Goal: Task Accomplishment & Management: Manage account settings

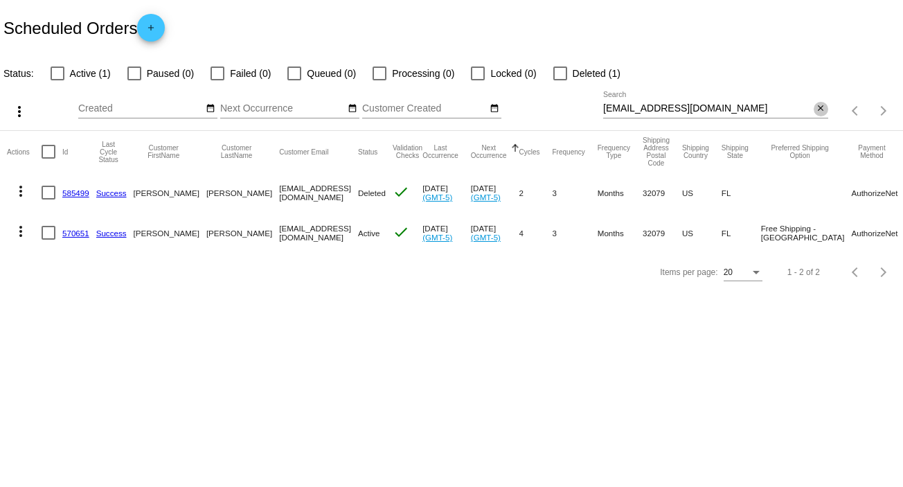
click at [821, 106] on mat-icon "close" at bounding box center [821, 108] width 10 height 11
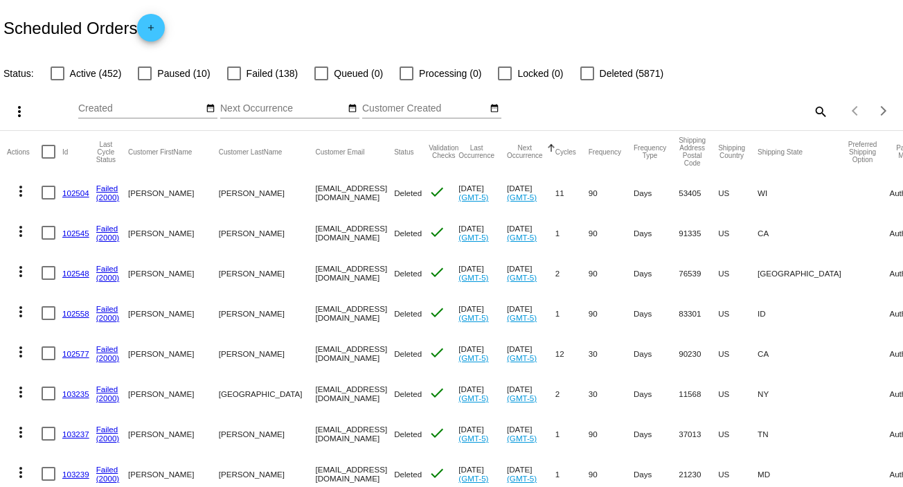
click at [815, 110] on mat-icon "search" at bounding box center [820, 110] width 17 height 21
click at [815, 110] on input "Search" at bounding box center [715, 108] width 225 height 11
paste input "[EMAIL_ADDRESS][DOMAIN_NAME]"
type input "[EMAIL_ADDRESS][DOMAIN_NAME]"
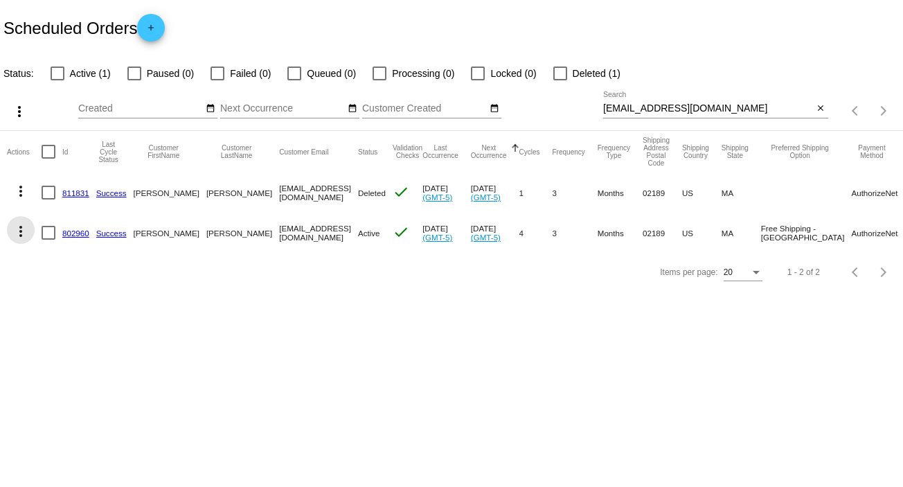
click at [16, 231] on mat-icon "more_vert" at bounding box center [20, 231] width 17 height 17
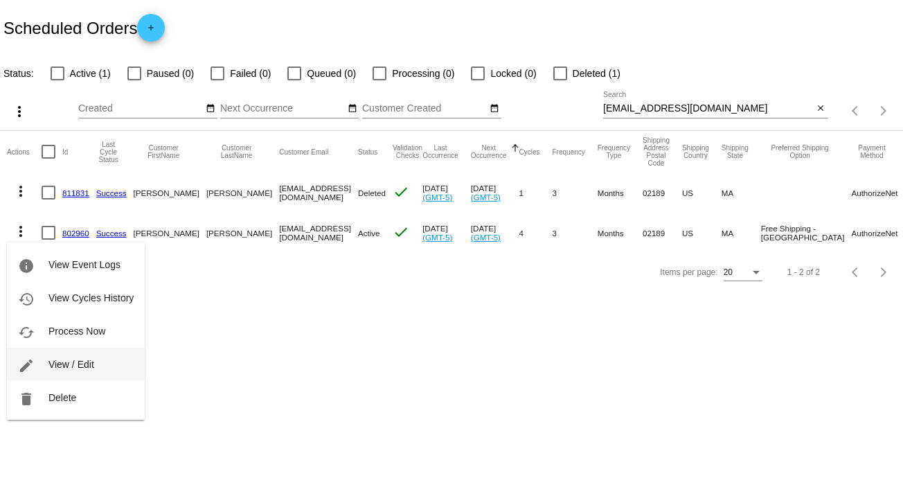
click at [102, 367] on button "edit View / Edit" at bounding box center [76, 364] width 138 height 33
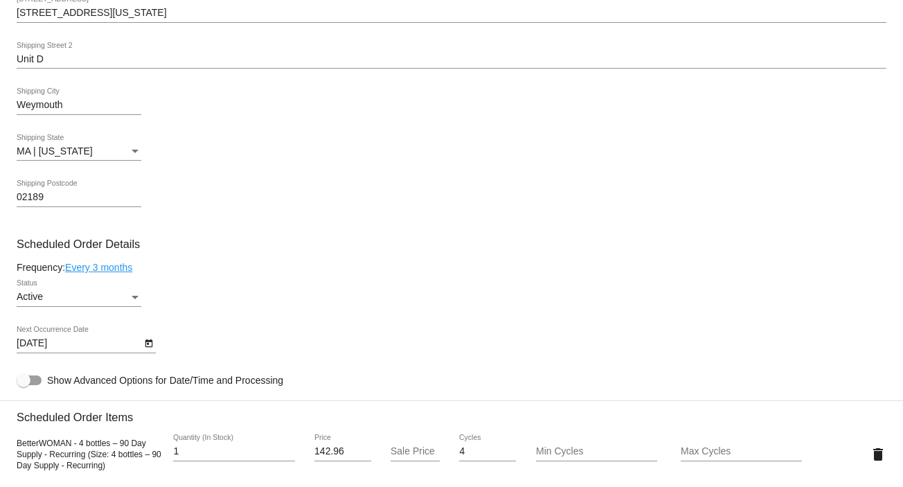
scroll to position [579, 0]
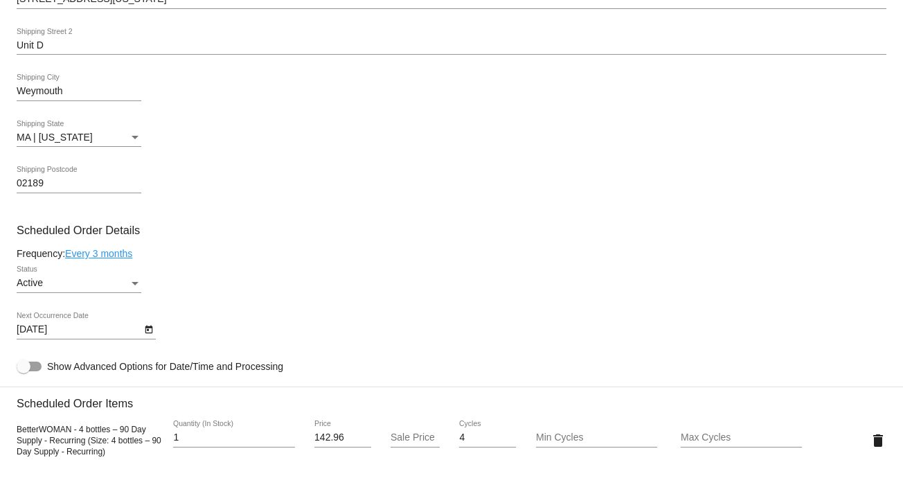
click at [133, 289] on div "Status" at bounding box center [135, 283] width 12 height 11
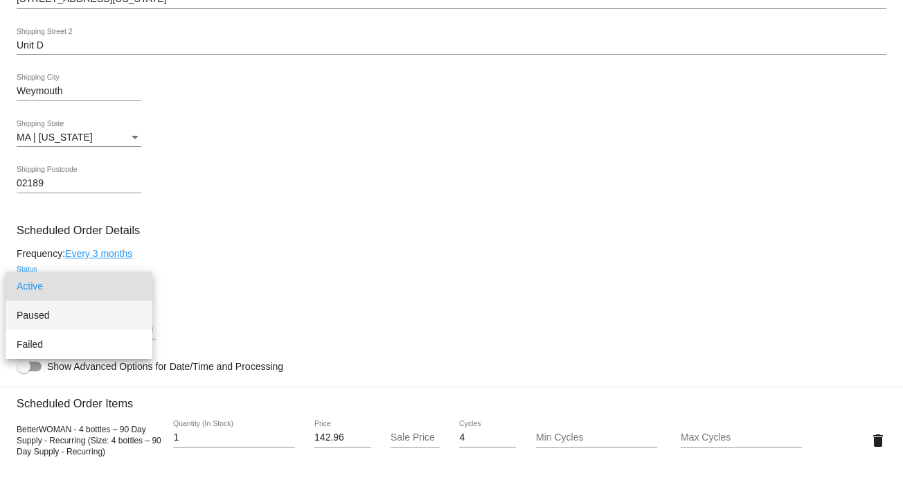
click at [123, 311] on span "Paused" at bounding box center [79, 315] width 125 height 29
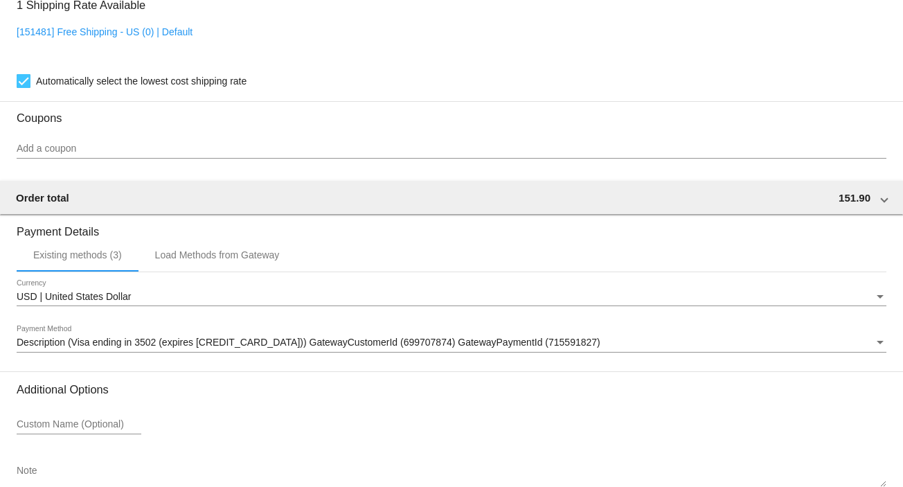
scroll to position [1196, 0]
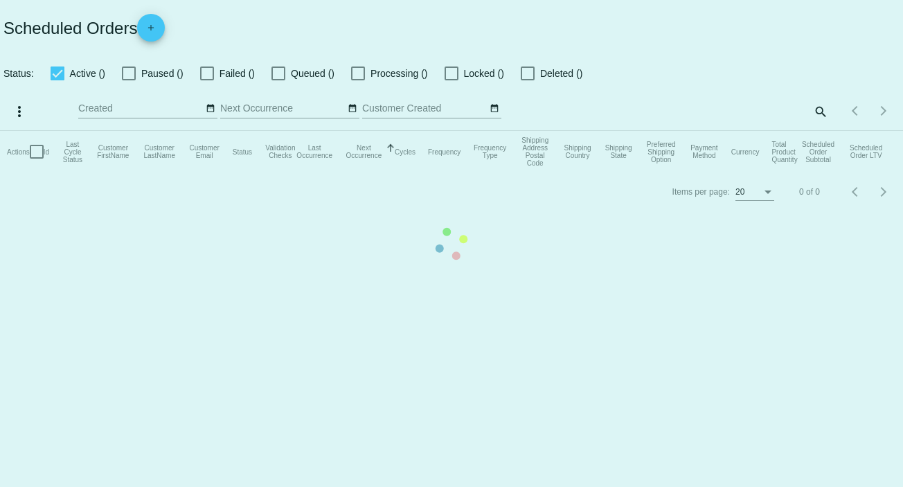
checkbox input "false"
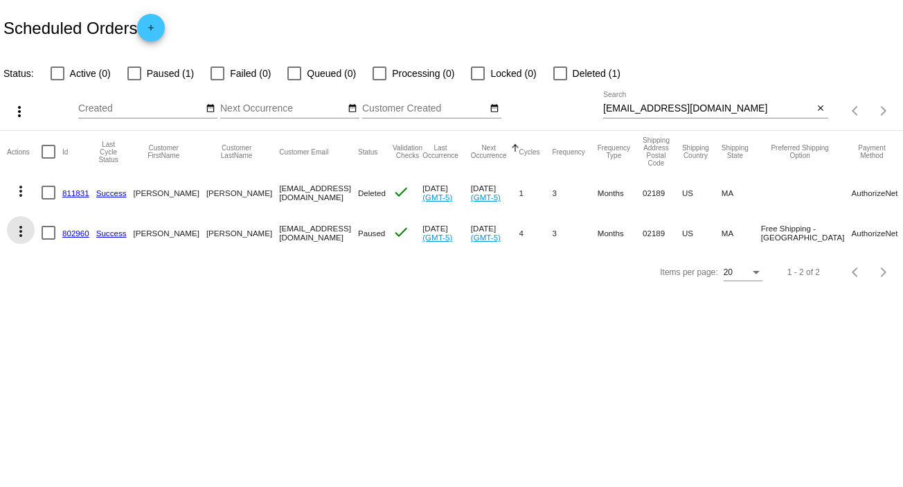
click at [17, 228] on mat-icon "more_vert" at bounding box center [20, 231] width 17 height 17
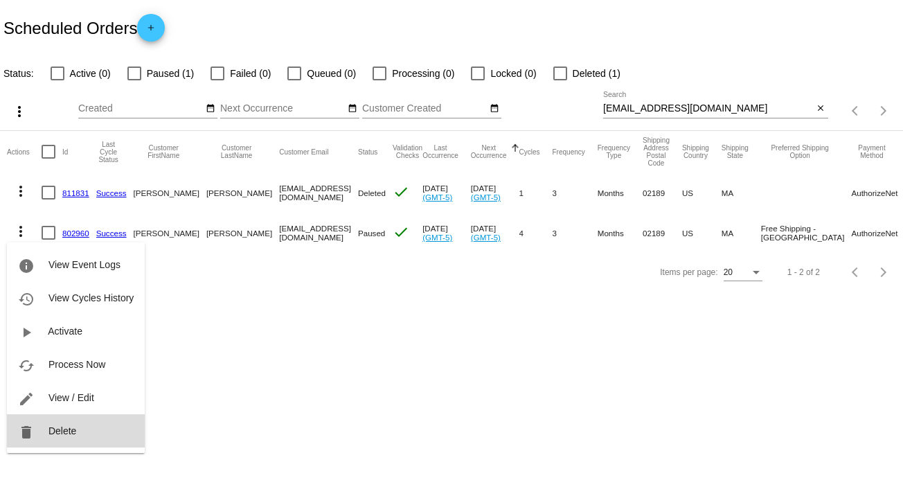
click at [58, 430] on span "Delete" at bounding box center [62, 430] width 28 height 11
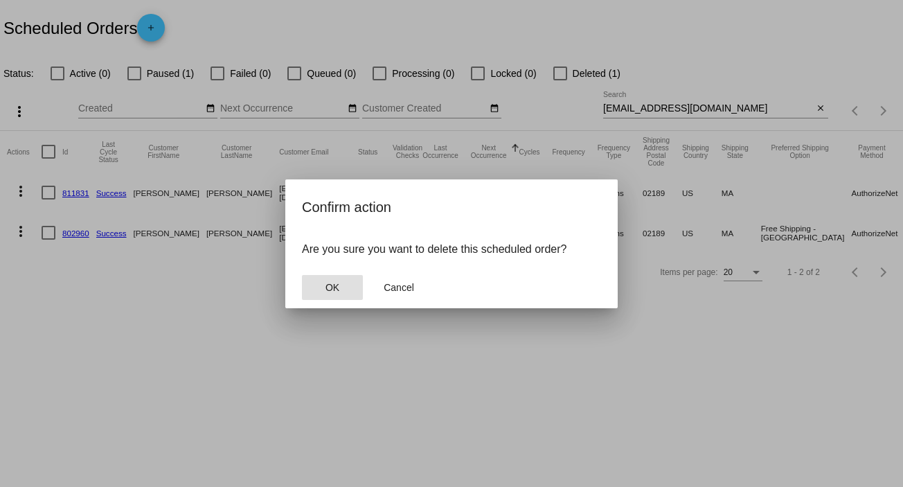
click at [334, 280] on button "OK" at bounding box center [332, 287] width 61 height 25
